Goal: Task Accomplishment & Management: Complete application form

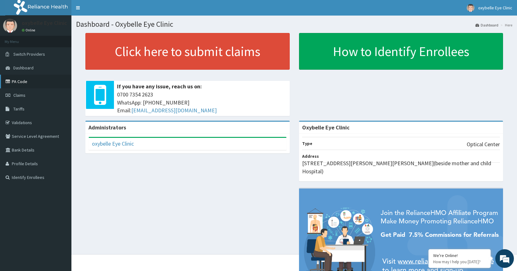
click at [17, 79] on link "PA Code" at bounding box center [35, 82] width 71 height 14
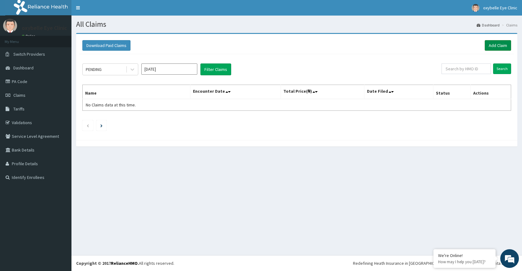
click at [490, 46] on link "Add Claim" at bounding box center [498, 45] width 26 height 11
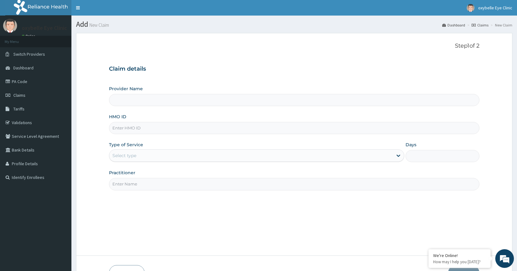
type input "Oxybelle Eye Clinic"
paste input "PA/30711D"
type input "PA/30711D"
click at [232, 159] on div "Select type" at bounding box center [251, 155] width 284 height 10
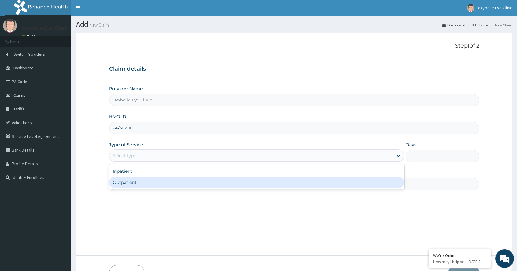
click at [203, 177] on div "Outpatient" at bounding box center [256, 181] width 295 height 11
type input "1"
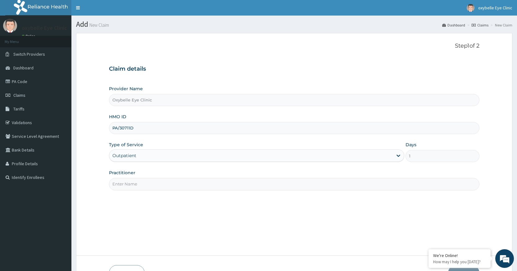
drag, startPoint x: 111, startPoint y: 124, endPoint x: 137, endPoint y: 125, distance: 25.5
click at [137, 125] on input "PA/30711D" at bounding box center [294, 128] width 371 height 12
click at [150, 124] on input "PA/30711D" at bounding box center [294, 128] width 371 height 12
type input "P"
type input "REL/10531/B"
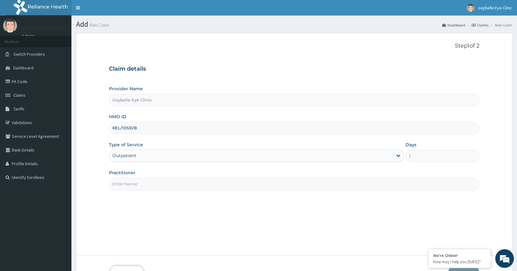
click at [154, 185] on input "Practitioner" at bounding box center [294, 184] width 371 height 12
type input "ENIAYEKAN"
click at [17, 93] on span "Claims" at bounding box center [19, 95] width 12 height 6
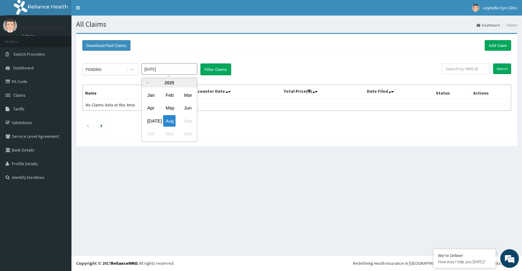
click at [156, 69] on input "Aug 2025" at bounding box center [169, 68] width 56 height 11
click at [271, 73] on div "PENDING Aug 2025 Previous Year 2025 Jan Feb Mar Apr May Jun Jul Aug Sep Oct Nov…" at bounding box center [261, 69] width 359 height 12
click at [501, 44] on link "Add Claim" at bounding box center [498, 45] width 26 height 11
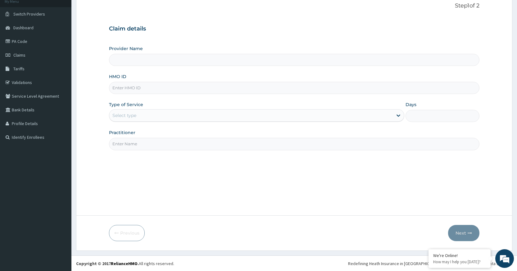
scroll to position [40, 0]
type input "Oxybelle Eye Clinic"
click at [122, 92] on input "HMO ID" at bounding box center [294, 87] width 371 height 12
type input "REL/10531/B"
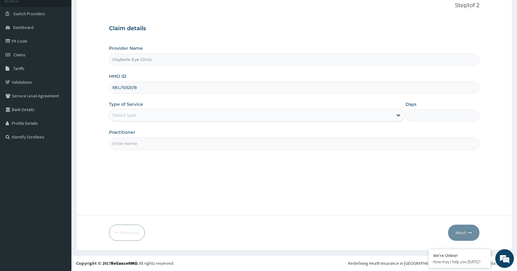
click at [118, 118] on div "Select type" at bounding box center [124, 115] width 24 height 6
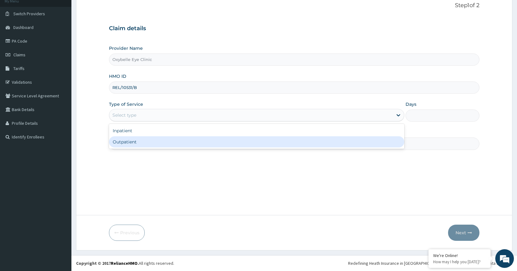
click at [116, 145] on div "Outpatient" at bounding box center [256, 141] width 295 height 11
type input "1"
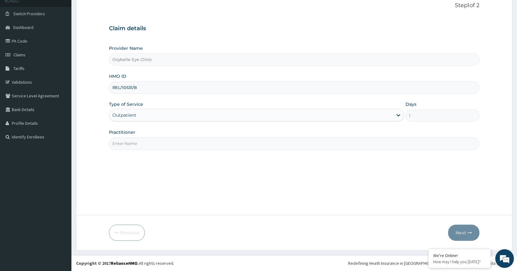
click at [122, 143] on input "Practitioner" at bounding box center [294, 143] width 371 height 12
type input "ENIAYEKAN MARVELLOUS"
click at [456, 228] on button "Next" at bounding box center [463, 232] width 31 height 16
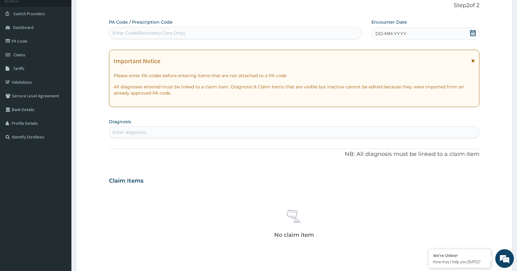
drag, startPoint x: 153, startPoint y: 31, endPoint x: 147, endPoint y: 33, distance: 6.2
drag, startPoint x: 147, startPoint y: 33, endPoint x: 139, endPoint y: 37, distance: 9.1
click at [139, 37] on div "Enter Code(Secondary Care Only)" at bounding box center [235, 33] width 252 height 10
click at [139, 34] on div "Enter Code(Secondary Care Only)" at bounding box center [148, 33] width 73 height 6
click at [140, 32] on div "Enter Code(Secondary Care Only)" at bounding box center [148, 33] width 73 height 6
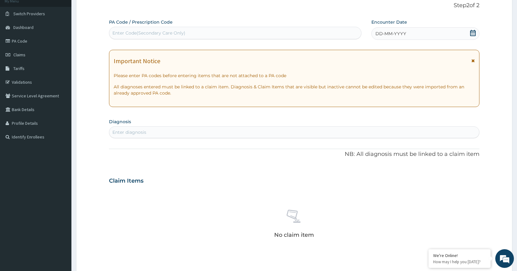
drag, startPoint x: 141, startPoint y: 30, endPoint x: 136, endPoint y: 30, distance: 5.0
click at [136, 30] on div "Enter Code(Secondary Care Only)" at bounding box center [148, 33] width 73 height 6
drag, startPoint x: 157, startPoint y: 30, endPoint x: 318, endPoint y: 171, distance: 214.4
click at [318, 171] on div "Claim Items" at bounding box center [294, 179] width 371 height 16
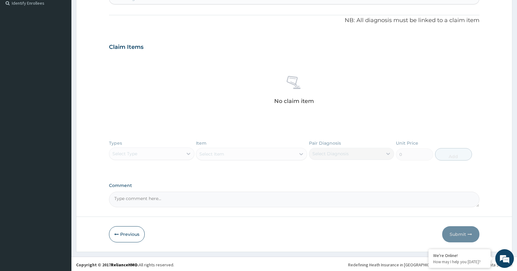
scroll to position [175, 0]
click at [130, 233] on button "Previous" at bounding box center [127, 232] width 36 height 16
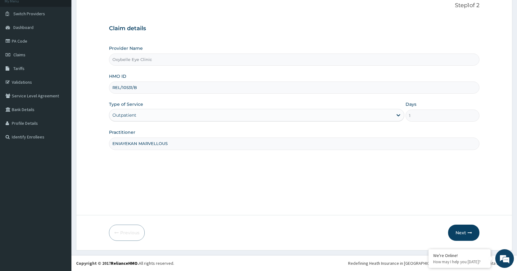
paste input "PA/30711D"
type input "REL/10531/B"
click at [462, 230] on button "Next" at bounding box center [463, 232] width 31 height 16
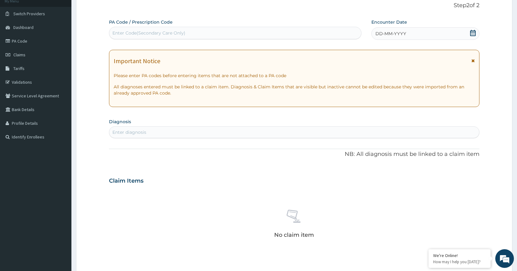
click at [142, 31] on div "Enter Code(Secondary Care Only)" at bounding box center [148, 33] width 73 height 6
type input "PA/30711D"
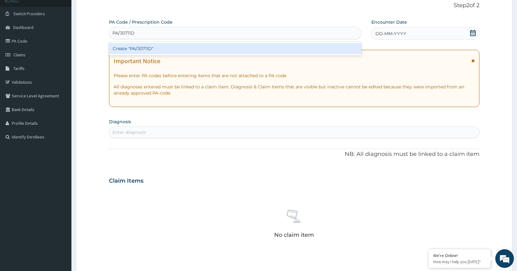
click at [141, 50] on div "Create "PA/30711D"" at bounding box center [235, 48] width 252 height 11
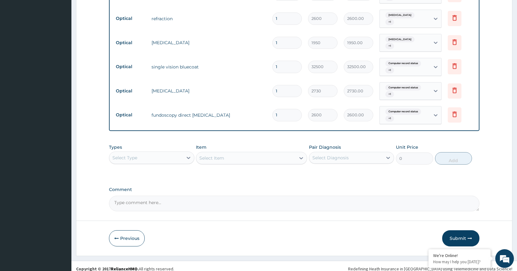
scroll to position [335, 0]
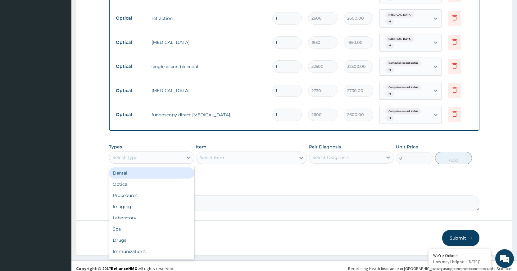
click at [143, 155] on div "Select Type" at bounding box center [145, 157] width 73 height 10
click at [135, 178] on div "Optical" at bounding box center [151, 183] width 85 height 11
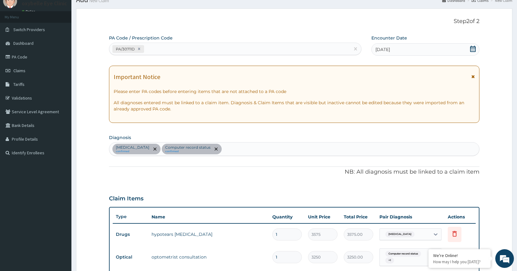
scroll to position [0, 0]
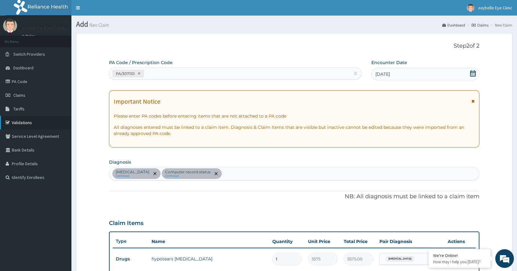
click at [19, 122] on link "Validations" at bounding box center [35, 123] width 71 height 14
